Goal: Navigation & Orientation: Find specific page/section

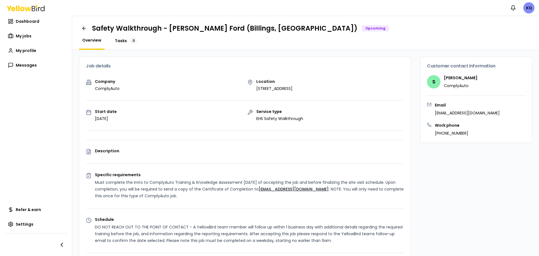
click at [121, 40] on span "Tasks" at bounding box center [121, 41] width 12 height 6
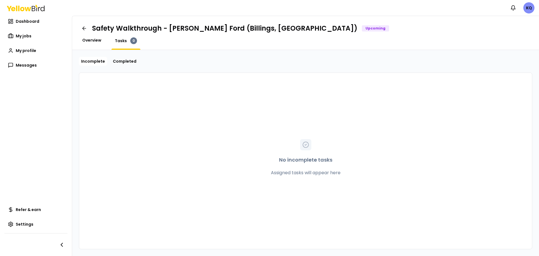
click at [87, 40] on span "Overview" at bounding box center [91, 40] width 19 height 6
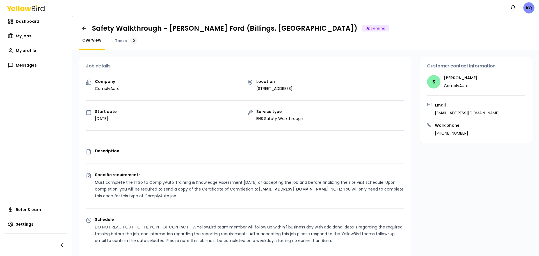
click at [111, 152] on p "Description" at bounding box center [249, 151] width 309 height 4
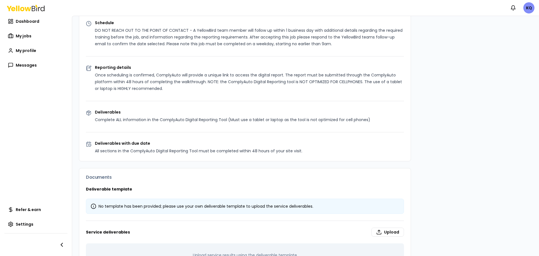
scroll to position [221, 0]
